Goal: Find contact information: Find contact information

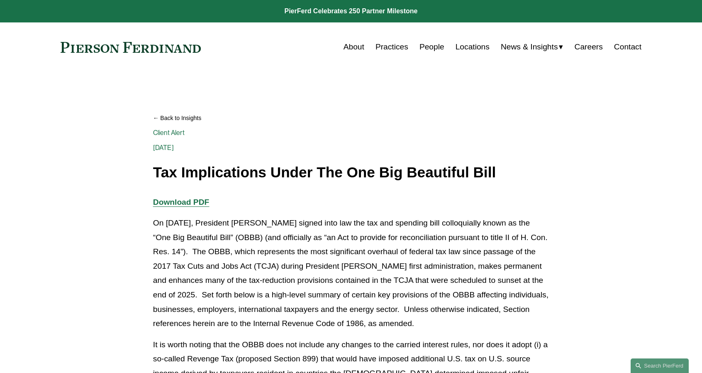
click at [198, 201] on strong "Download PDF" at bounding box center [181, 202] width 56 height 9
click at [337, 49] on div "About Practices People Locations News & Insights News Insights Blogs Careers Co…" at bounding box center [429, 47] width 423 height 16
click at [347, 47] on link "About" at bounding box center [354, 47] width 21 height 16
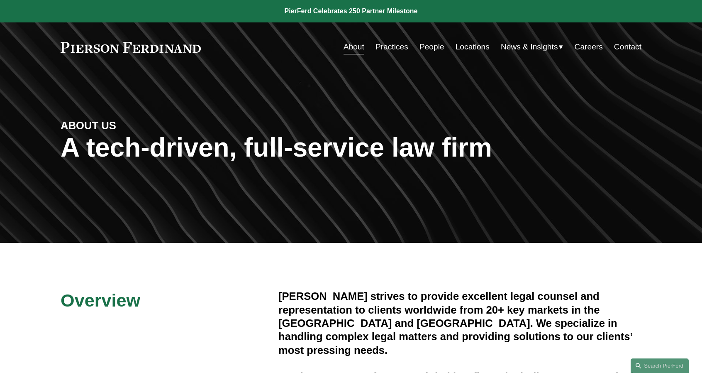
click at [626, 48] on link "Contact" at bounding box center [627, 47] width 27 height 16
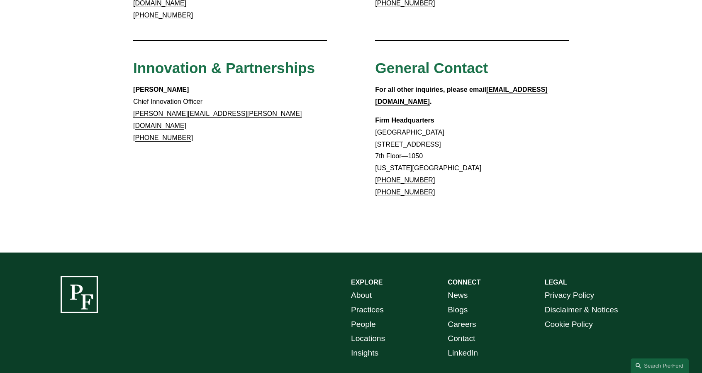
scroll to position [738, 0]
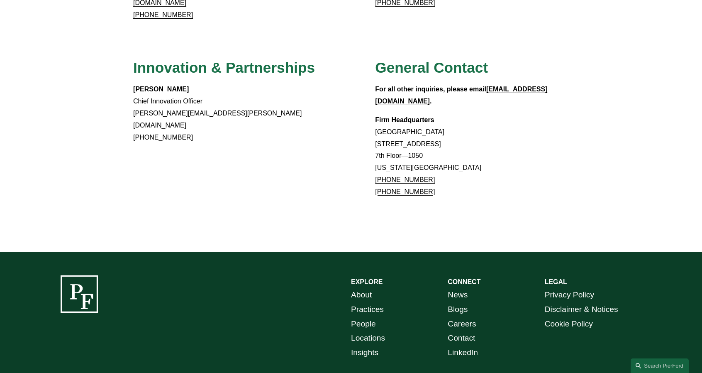
drag, startPoint x: 373, startPoint y: 77, endPoint x: 446, endPoint y: 150, distance: 103.0
copy p "Firm Headquarters [GEOGRAPHIC_DATA] [STREET_ADDRESS][US_STATE] [PHONE_NUMBER] […"
